Goal: Transaction & Acquisition: Purchase product/service

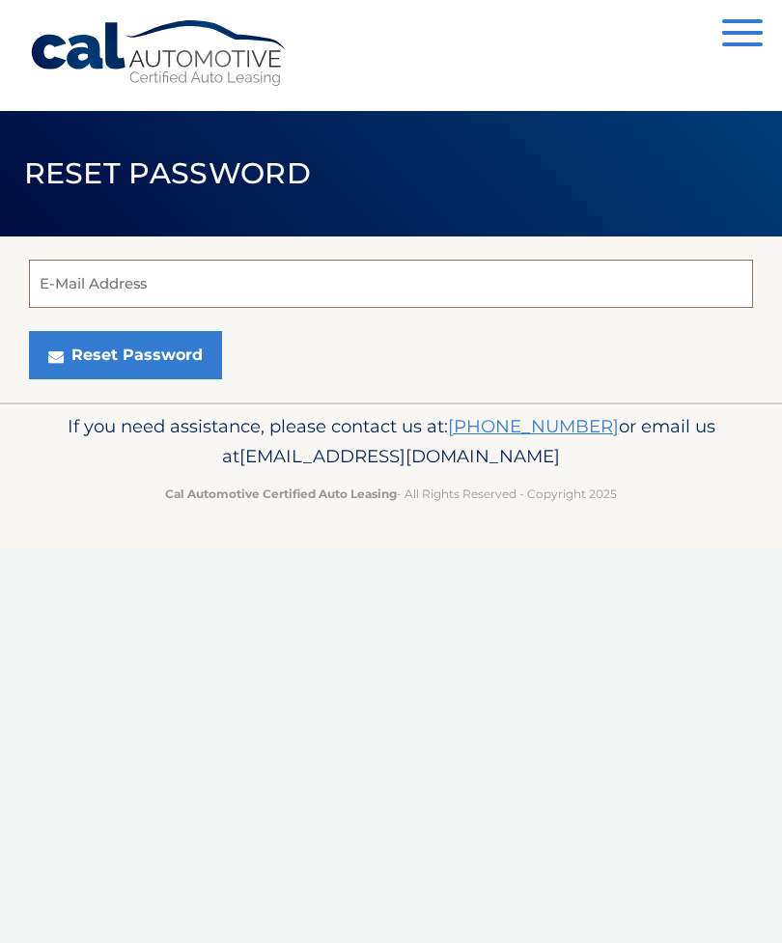
click at [96, 292] on input "E-Mail Address" at bounding box center [391, 284] width 724 height 48
type input "john.gerst@comcast.net"
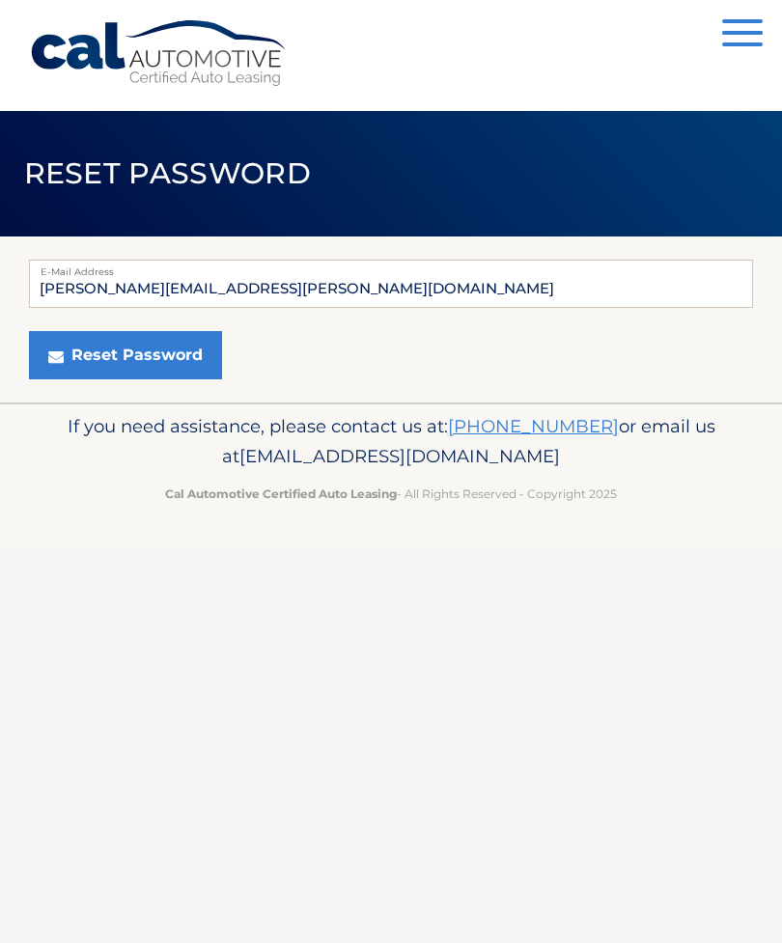
click at [171, 345] on button "Reset Password" at bounding box center [125, 355] width 193 height 48
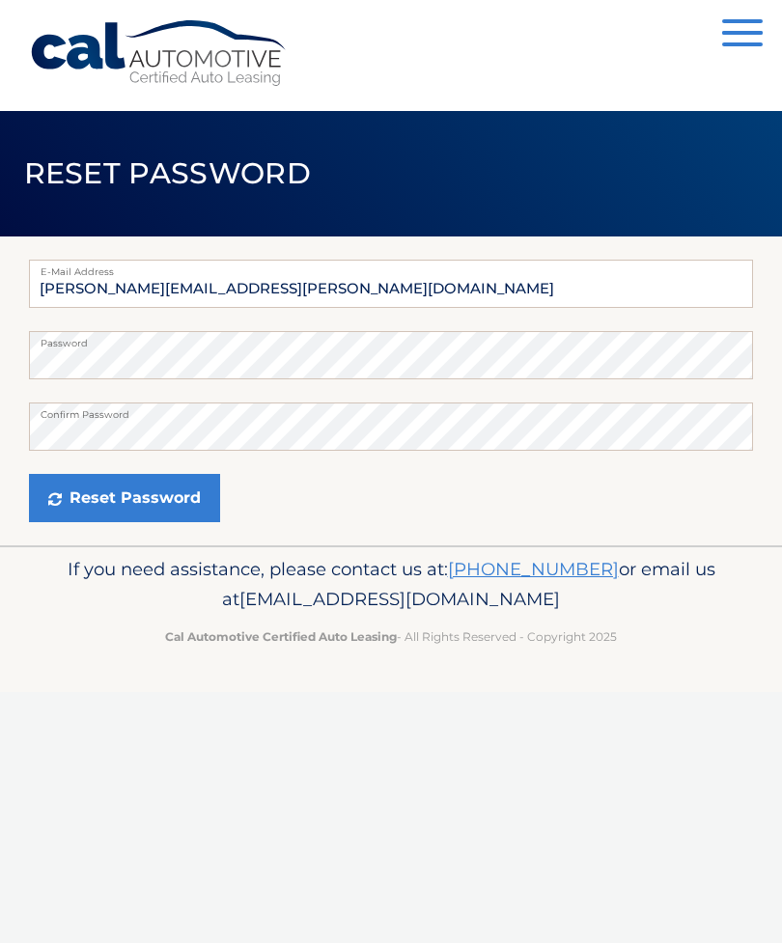
click at [175, 493] on button "Reset Password" at bounding box center [124, 498] width 191 height 48
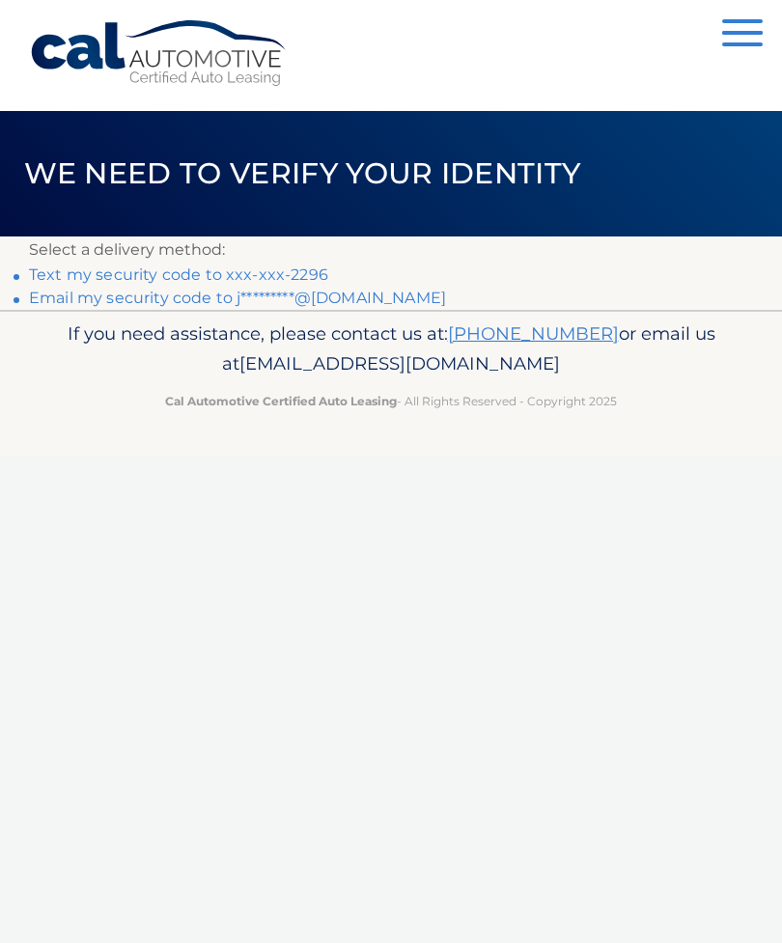
click at [298, 270] on link "Text my security code to xxx-xxx-2296" at bounding box center [178, 274] width 299 height 18
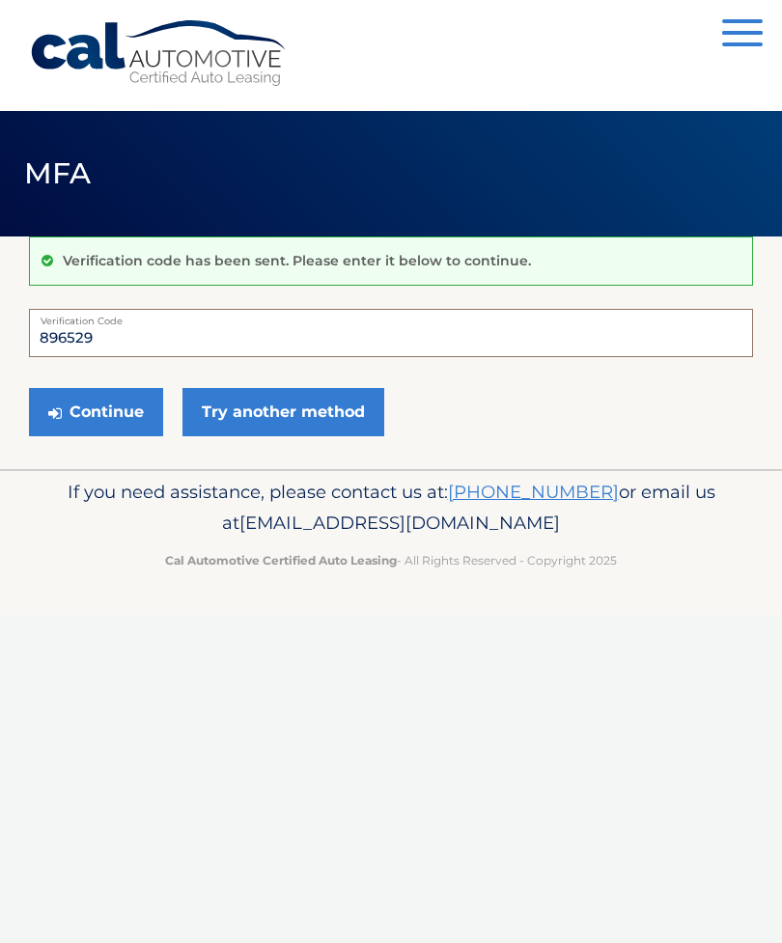
type input "896529"
click at [112, 402] on button "Continue" at bounding box center [96, 412] width 134 height 48
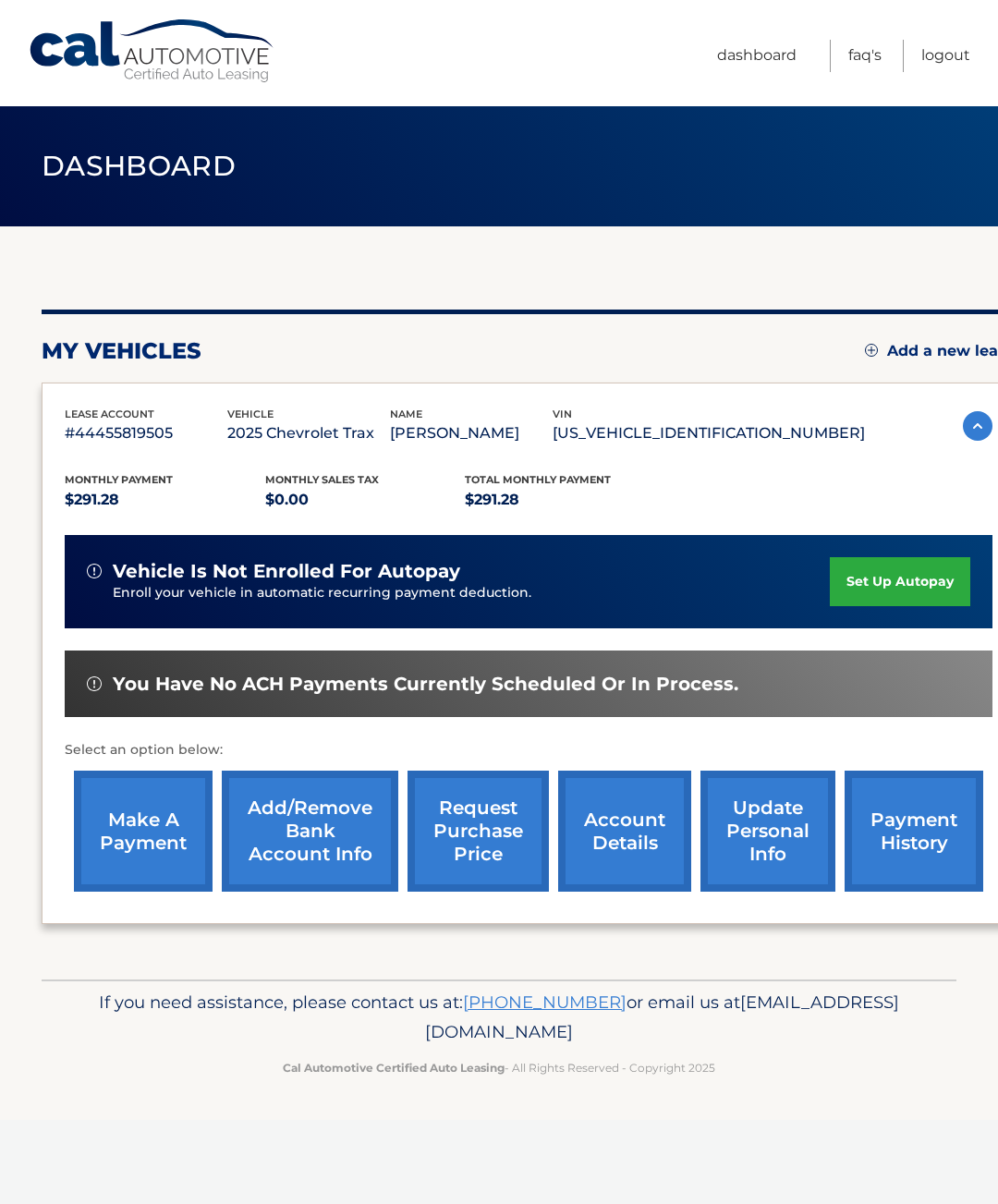
click at [138, 844] on link "make a payment" at bounding box center [143, 831] width 139 height 121
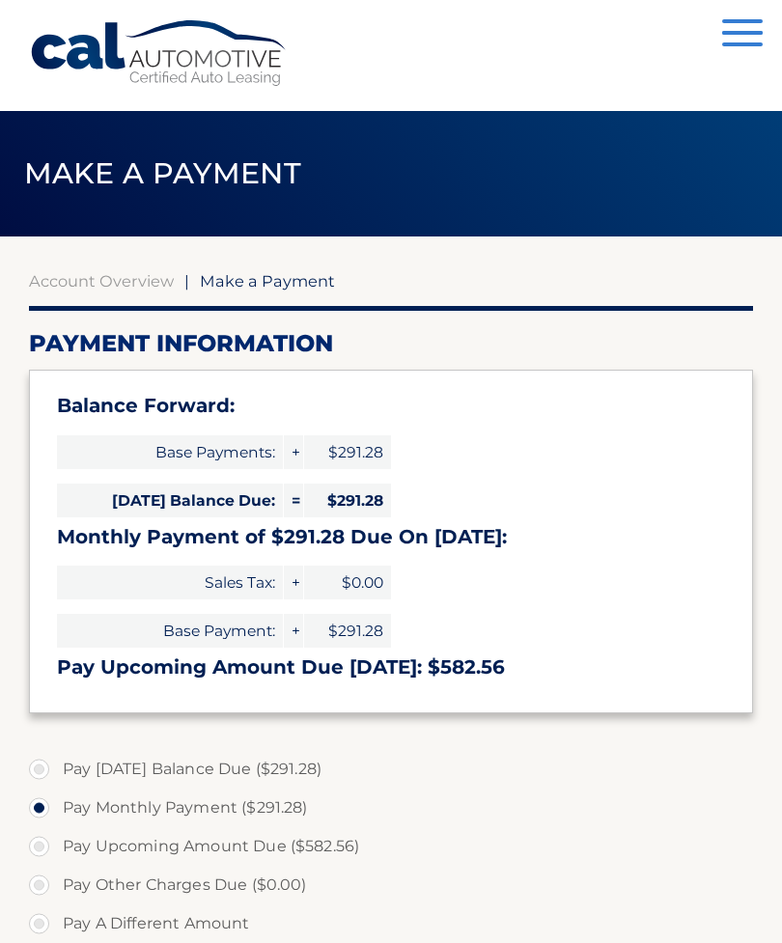
select select "MTllYzJlYzAtZmIwMC00M2RjLTkzMjUtZGZkYjMzNjQ0YTdk"
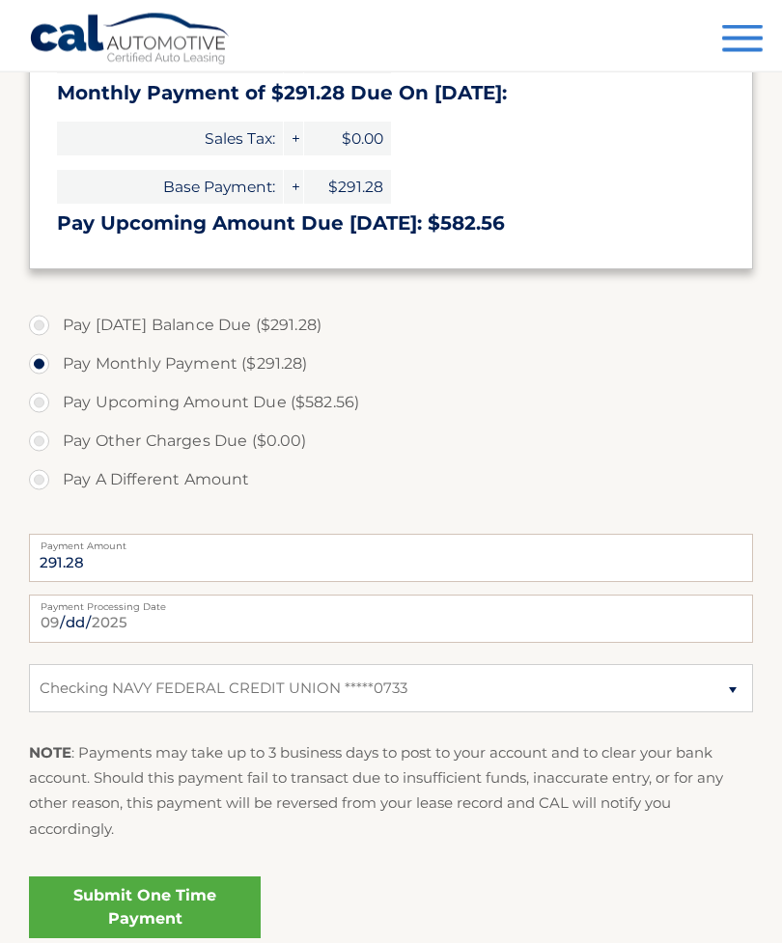
scroll to position [444, 0]
click at [710, 616] on input "[DATE]" at bounding box center [391, 618] width 724 height 48
type input "[DATE]"
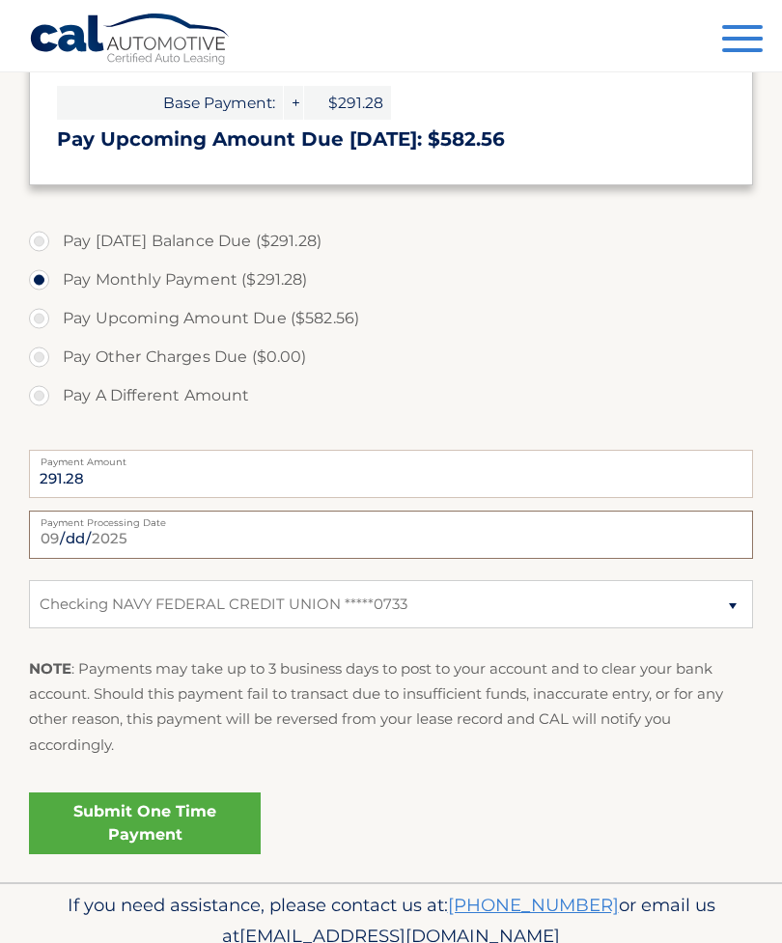
scroll to position [546, 0]
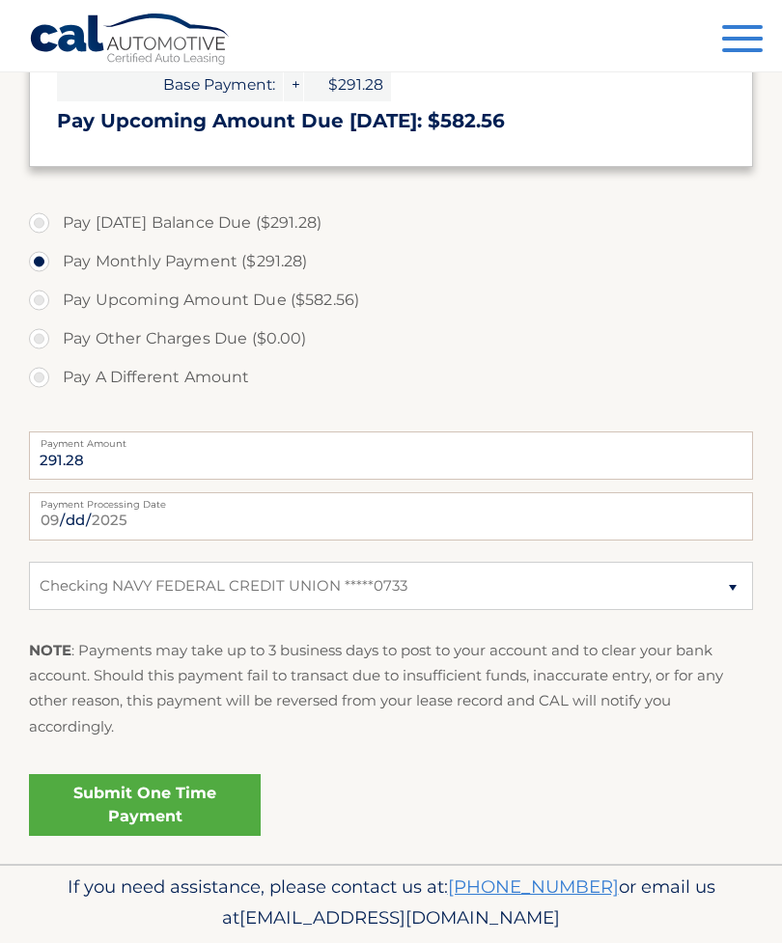
click at [147, 796] on link "Submit One Time Payment" at bounding box center [145, 805] width 232 height 62
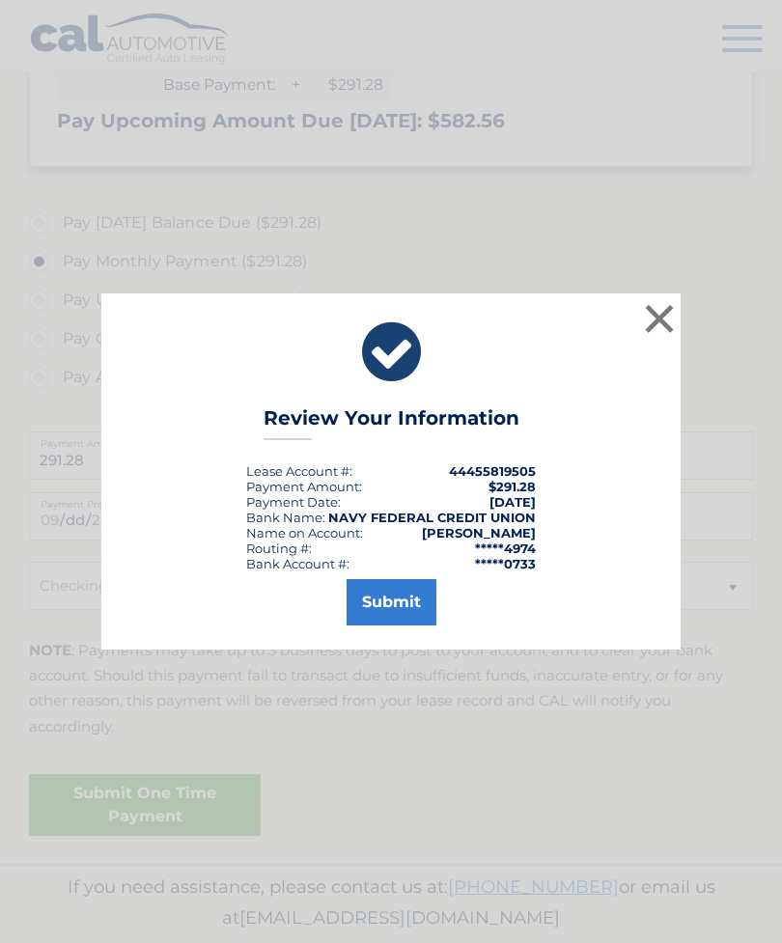
click at [410, 619] on button "Submit" at bounding box center [391, 602] width 90 height 46
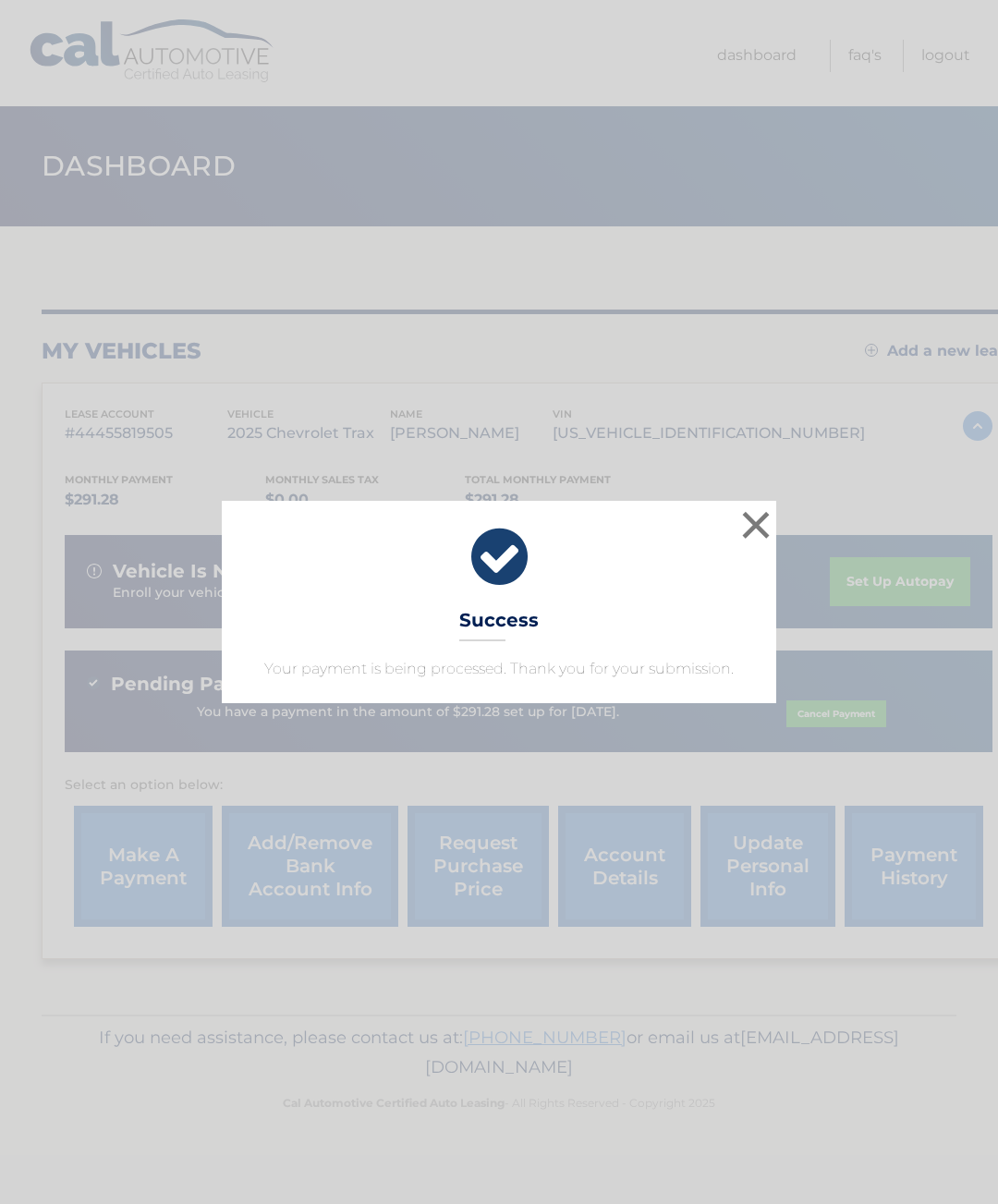
click at [737, 522] on button "×" at bounding box center [756, 525] width 37 height 37
